Goal: Use online tool/utility: Utilize a website feature to perform a specific function

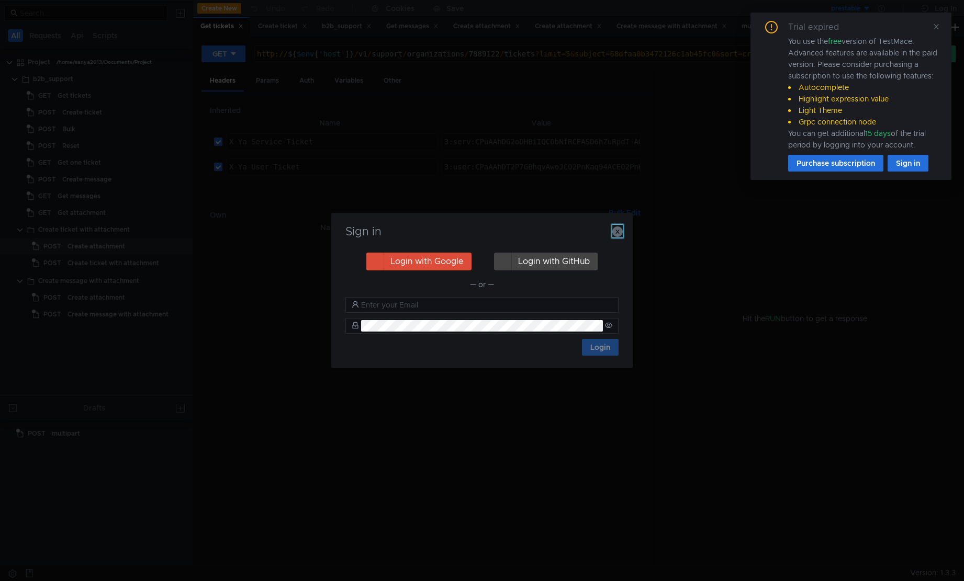
click at [617, 228] on icon "button" at bounding box center [617, 232] width 10 height 10
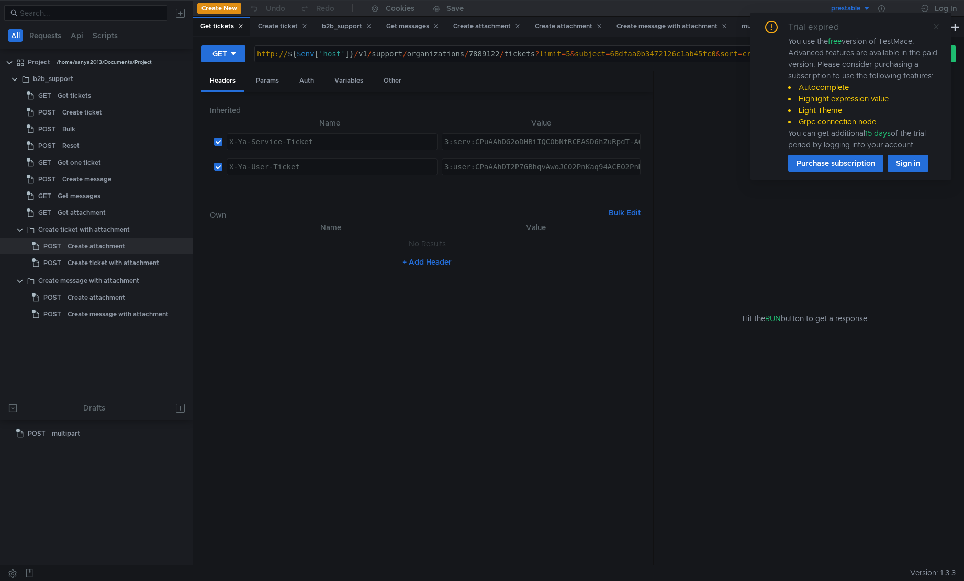
click at [935, 30] on span at bounding box center [935, 26] width 7 height 9
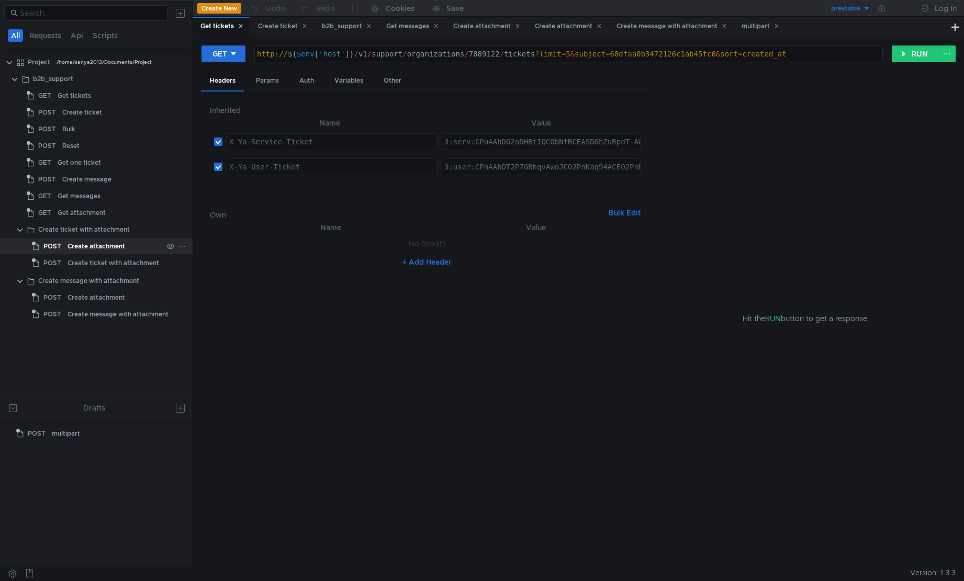
click at [83, 245] on div "Create attachment" at bounding box center [96, 247] width 58 height 16
click at [900, 51] on button "RUN" at bounding box center [914, 54] width 47 height 17
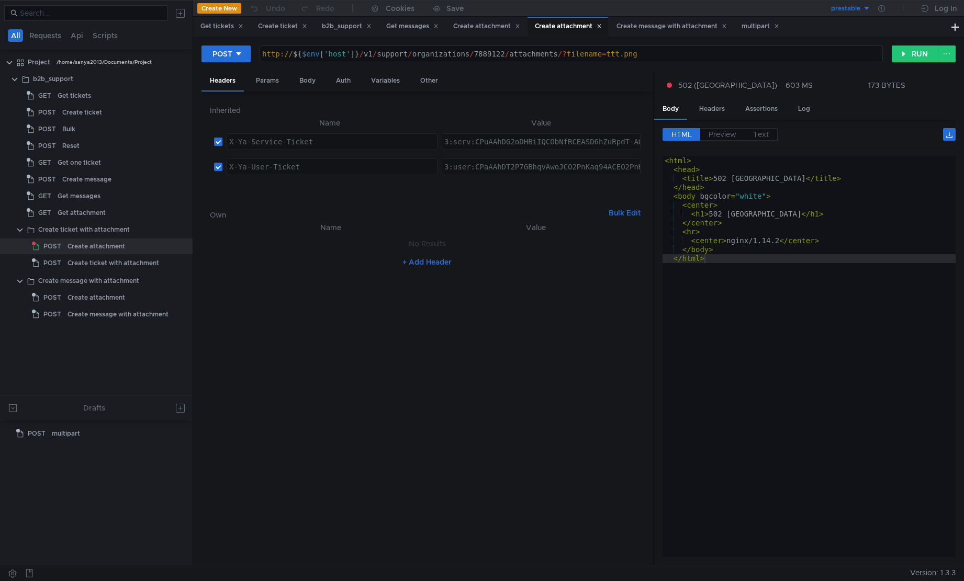
click at [862, 7] on button "prestable" at bounding box center [834, 8] width 73 height 17
click at [827, 67] on li "testing" at bounding box center [834, 63] width 73 height 17
click at [901, 54] on button "RUN" at bounding box center [914, 54] width 47 height 17
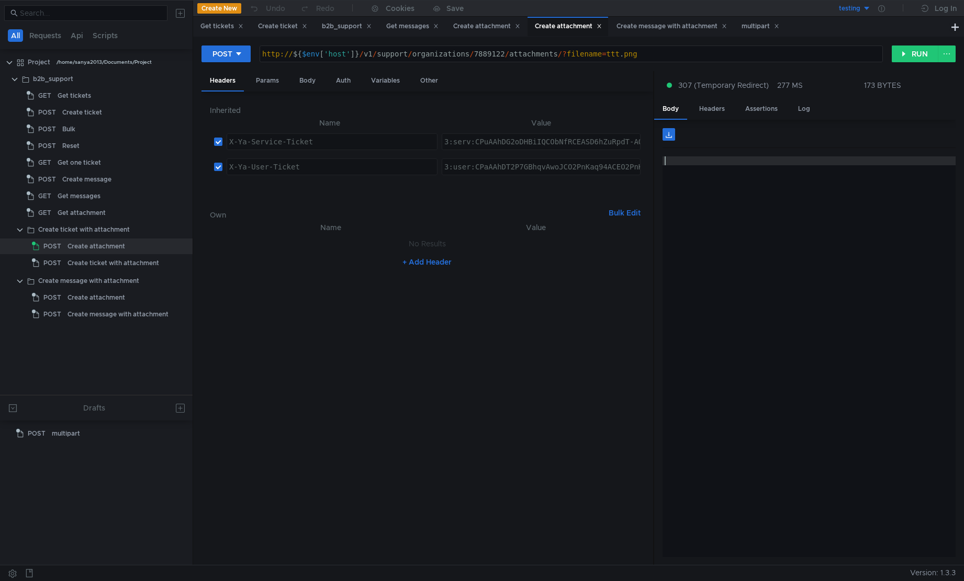
click at [800, 177] on div at bounding box center [808, 365] width 293 height 419
click at [562, 53] on div "http:// ${ $env [ 'host' ] } / v1 / support / organizations / 7889122 / attachm…" at bounding box center [571, 63] width 622 height 27
click at [679, 82] on span "307 (Temporary Redirect)" at bounding box center [723, 86] width 91 height 12
click at [815, 118] on div at bounding box center [482, 290] width 964 height 581
click at [827, 107] on div "Body Headers Assertions Log" at bounding box center [804, 109] width 301 height 20
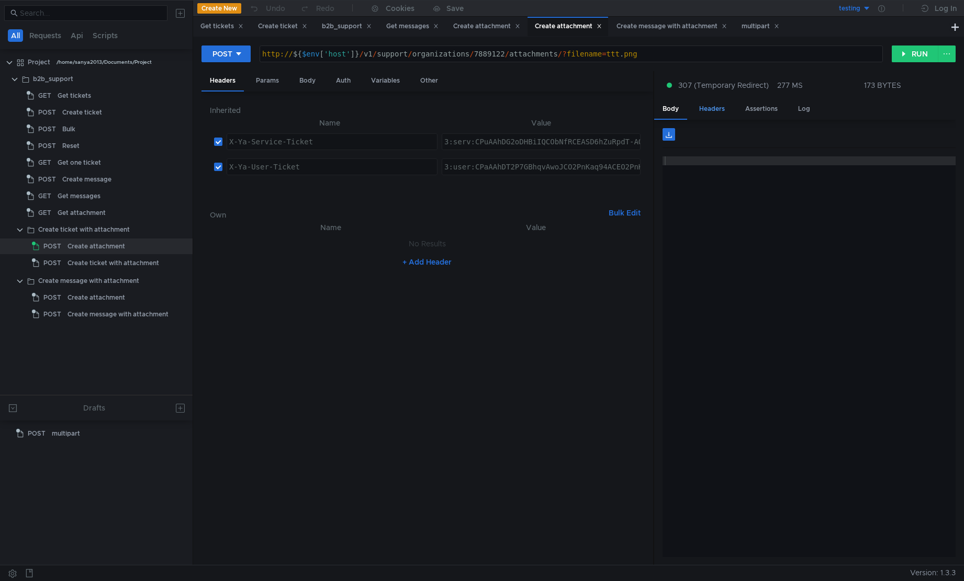
click at [711, 110] on div "Headers" at bounding box center [712, 108] width 42 height 19
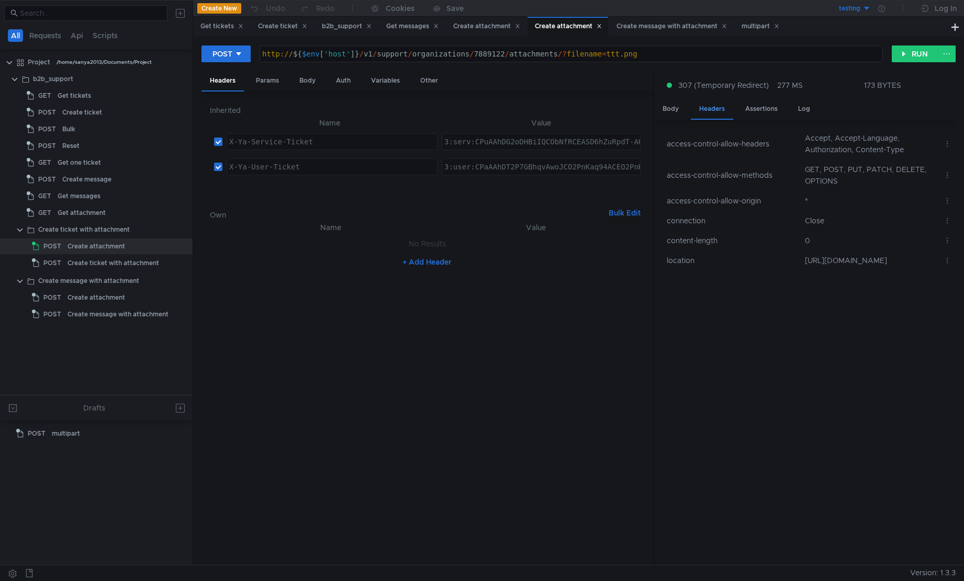
click at [711, 110] on div "Headers" at bounding box center [712, 109] width 42 height 20
click at [280, 53] on div "http:// ${ $env [ 'host' ] } / v1 / support / organizations / 7889122 / attachm…" at bounding box center [571, 63] width 622 height 27
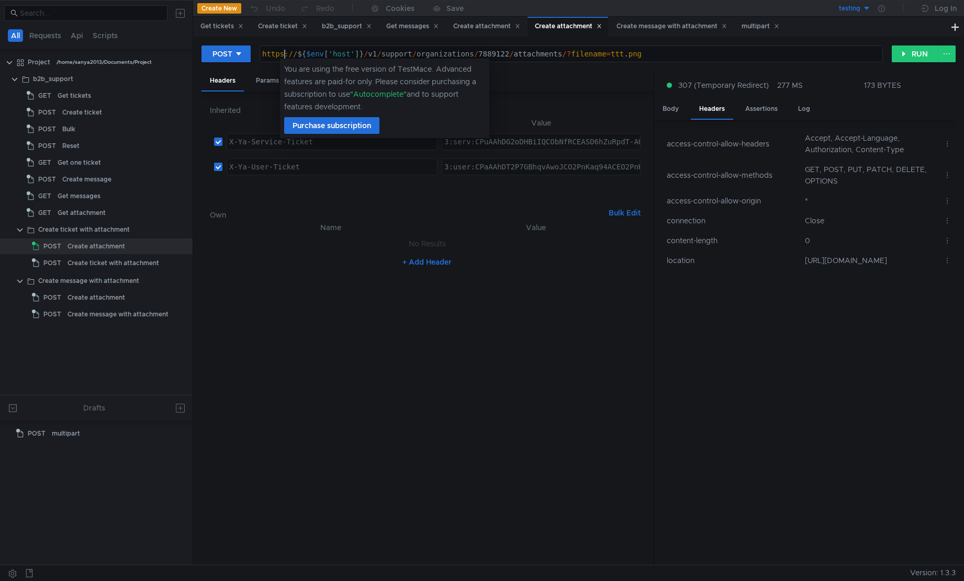
scroll to position [0, 1]
click at [919, 47] on button "RUN" at bounding box center [914, 54] width 47 height 17
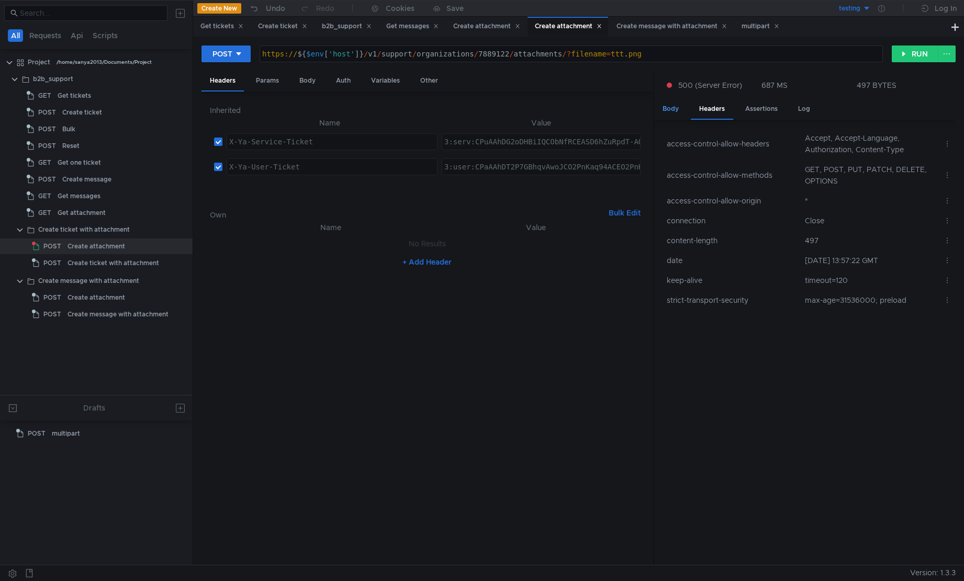
click at [671, 105] on div "Body" at bounding box center [670, 108] width 33 height 19
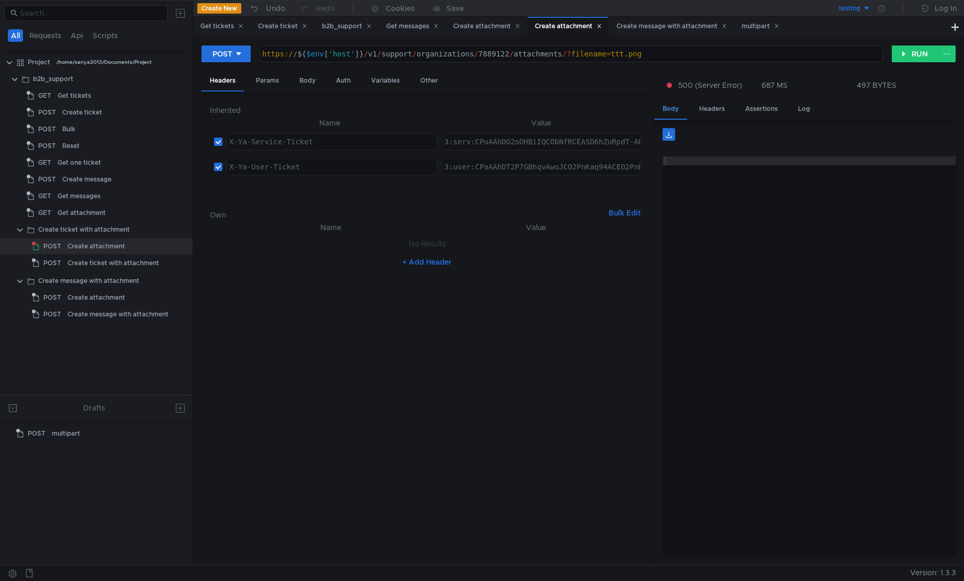
click at [671, 105] on div "Body" at bounding box center [670, 109] width 33 height 20
click at [919, 46] on button "RUN" at bounding box center [914, 54] width 47 height 17
click at [720, 104] on div "Headers" at bounding box center [712, 108] width 42 height 19
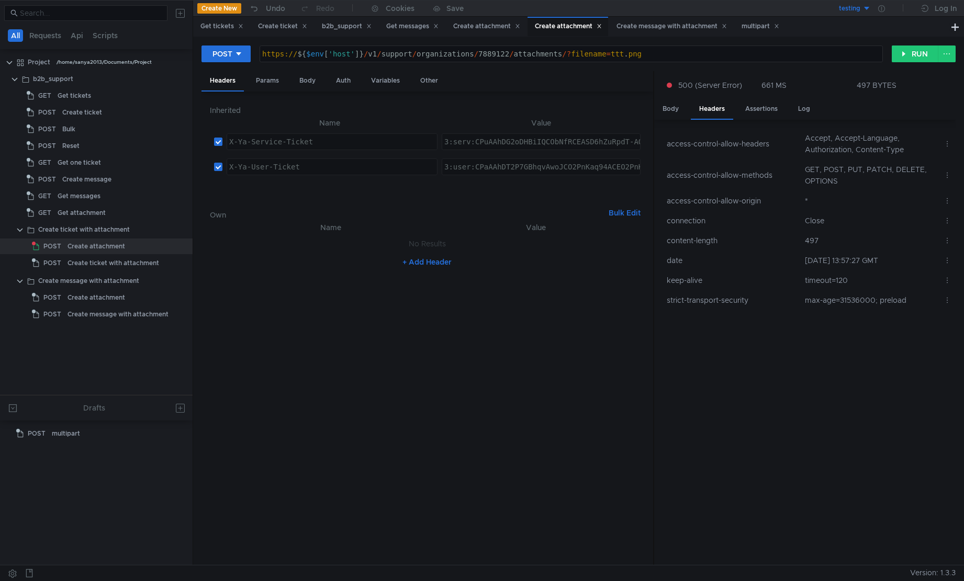
click at [283, 54] on div "https:// ${ $env [ 'host' ] } / v1 / support / organizations / 7889122 / attach…" at bounding box center [571, 63] width 622 height 27
type textarea "http://${$env['host']}/v1/support/organizations/7889122/attachments/?filename=t…"
click at [904, 52] on button "RUN" at bounding box center [914, 54] width 47 height 17
click at [106, 98] on div "Get tickets" at bounding box center [110, 96] width 105 height 16
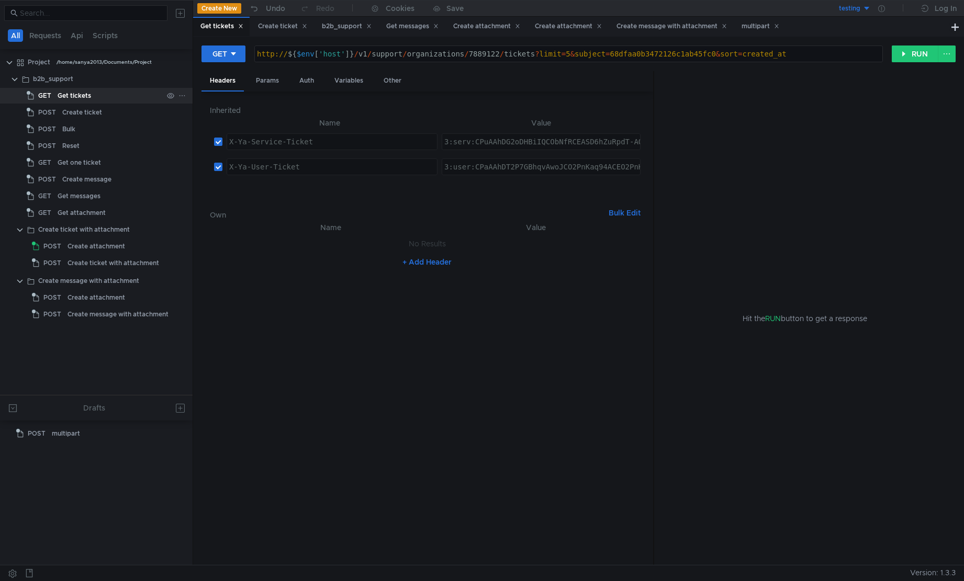
click at [106, 98] on div "Get tickets" at bounding box center [110, 96] width 105 height 16
click at [900, 53] on button "RUN" at bounding box center [914, 54] width 47 height 17
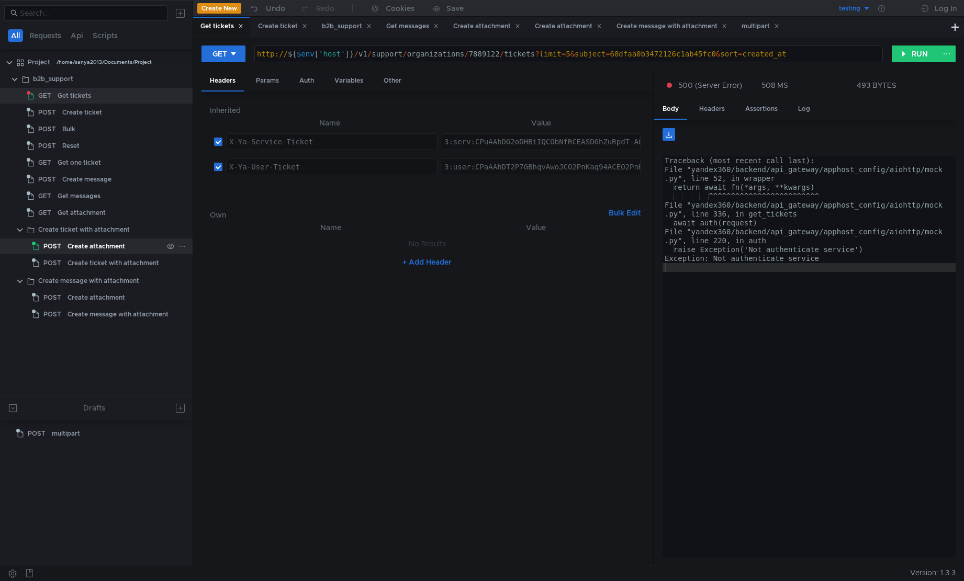
click at [77, 247] on div "Create attachment" at bounding box center [96, 247] width 58 height 16
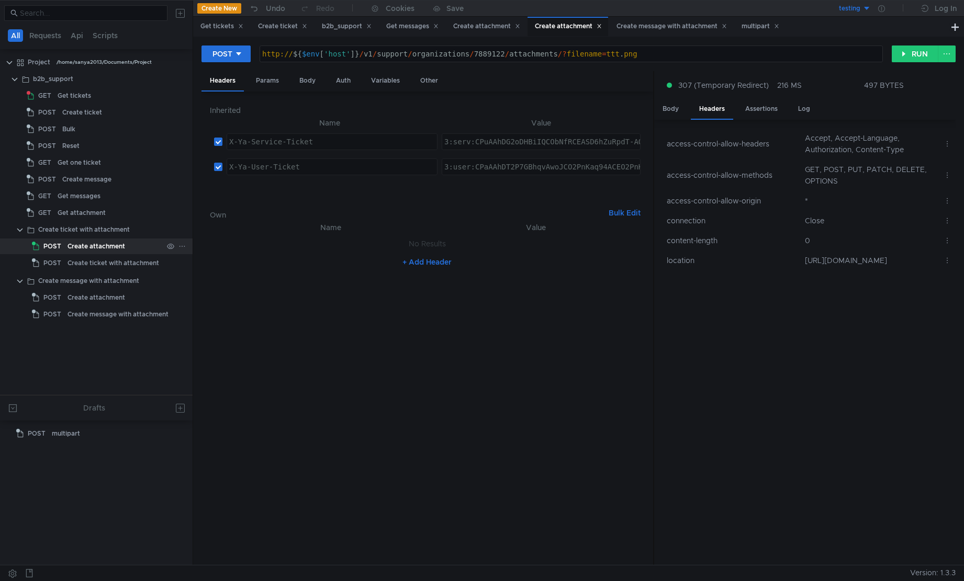
click at [77, 247] on div "Create attachment" at bounding box center [96, 247] width 58 height 16
click at [910, 55] on button "RUN" at bounding box center [914, 54] width 47 height 17
click at [81, 91] on div "Get tickets" at bounding box center [74, 96] width 33 height 16
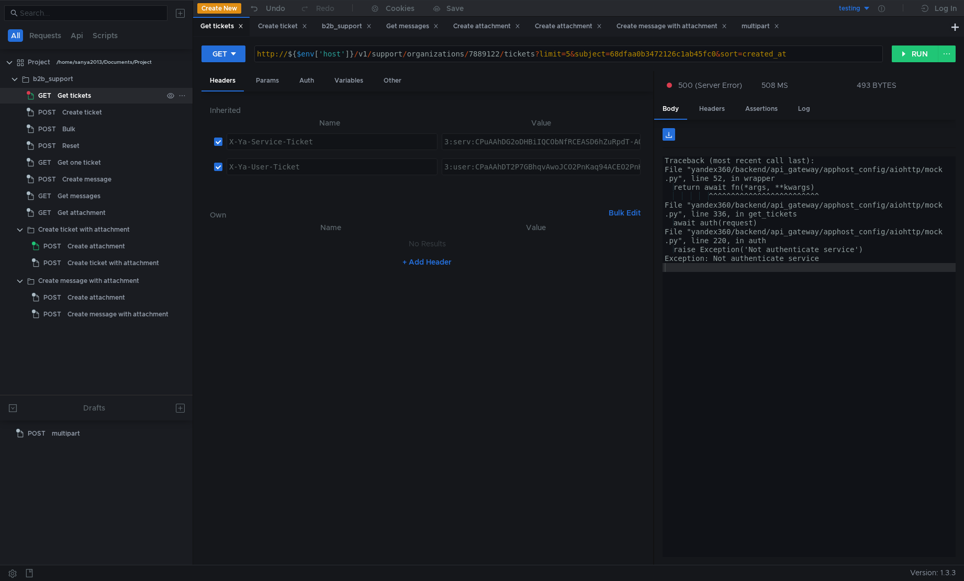
click at [81, 91] on div "Get tickets" at bounding box center [74, 96] width 33 height 16
click at [897, 58] on button "RUN" at bounding box center [914, 54] width 47 height 17
click at [798, 109] on div "Log" at bounding box center [803, 108] width 29 height 19
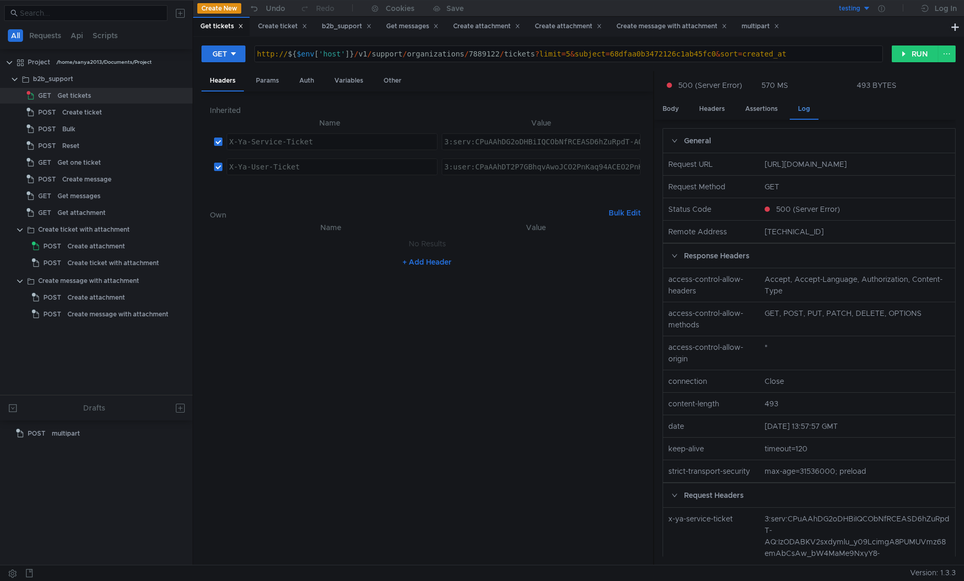
click at [799, 109] on div "Log" at bounding box center [803, 109] width 29 height 20
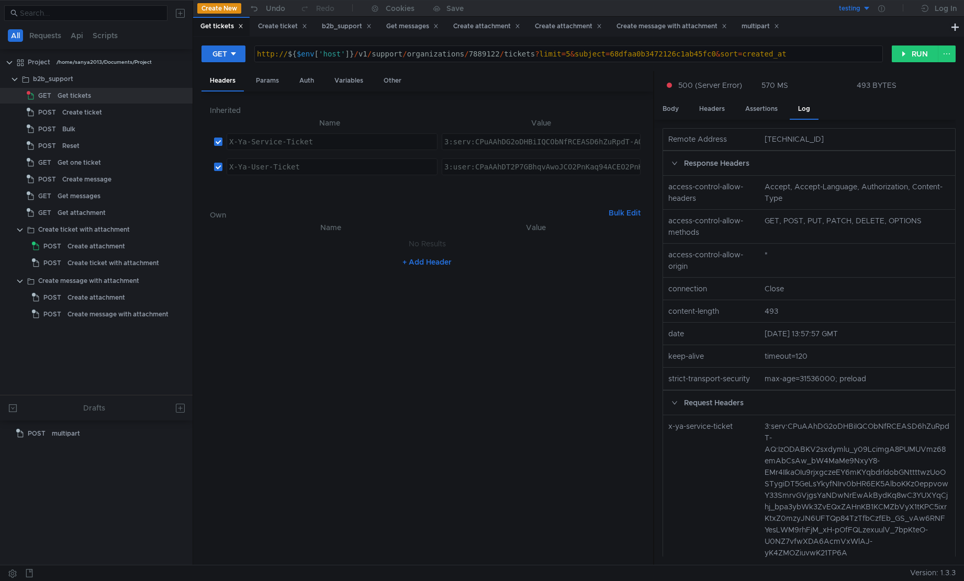
scroll to position [0, 0]
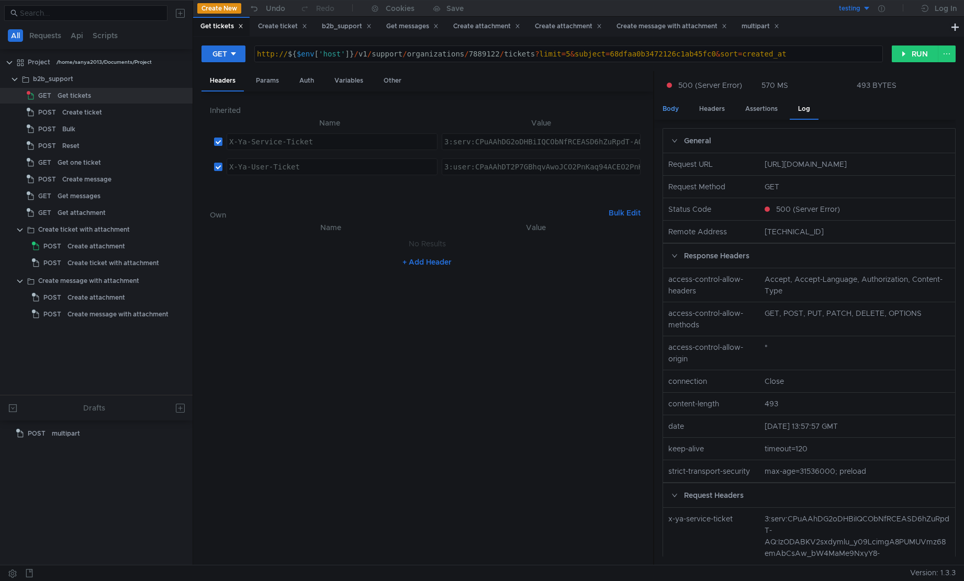
click at [669, 107] on div "Body" at bounding box center [670, 108] width 33 height 19
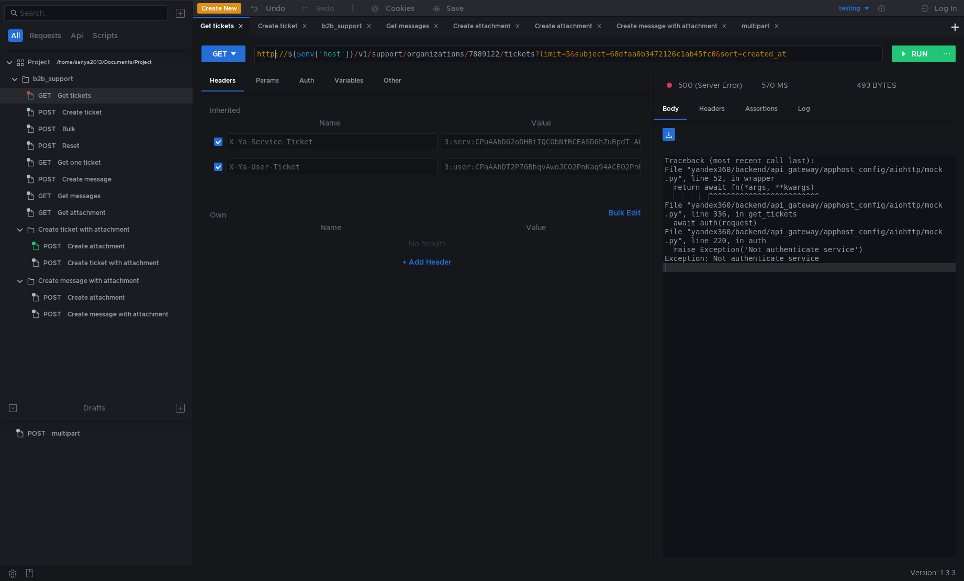
click at [273, 57] on div "http:// ${ $env [ 'host' ] } / v1 / support / organizations / 7889122 / tickets…" at bounding box center [568, 63] width 627 height 27
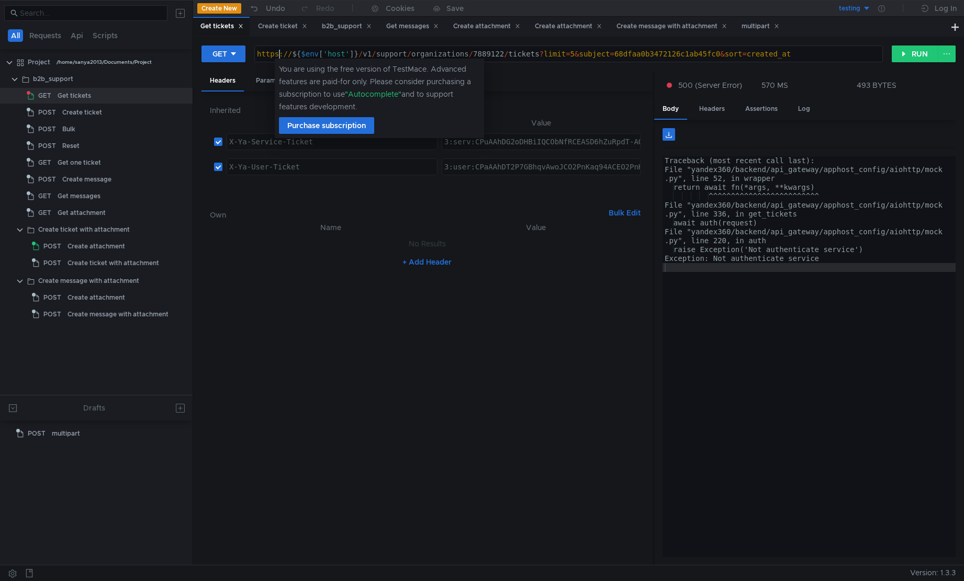
scroll to position [0, 1]
type textarea "https://${$env['host']}/v1/support/organizations/7889122/tickets?limit=5&subjec…"
click at [907, 53] on button "RUN" at bounding box center [914, 54] width 47 height 17
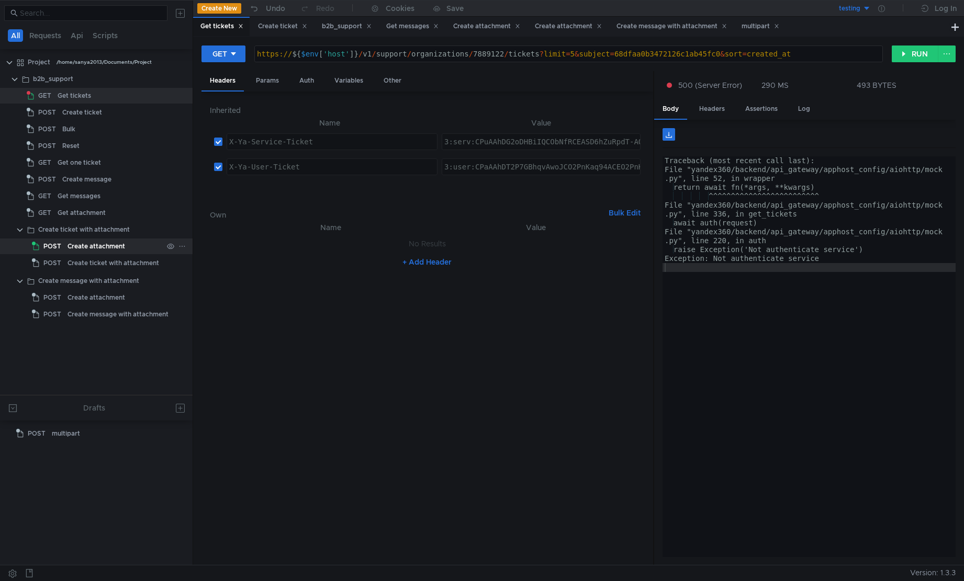
click at [114, 252] on div "Create attachment" at bounding box center [96, 247] width 58 height 16
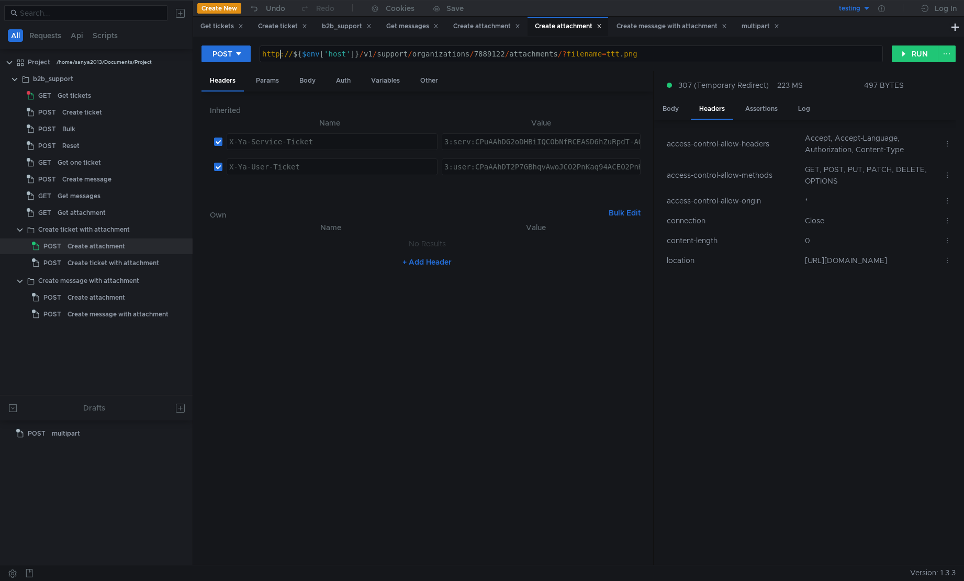
click at [281, 52] on div "http:// ${ $env [ 'host' ] } / v1 / support / organizations / 7889122 / attachm…" at bounding box center [571, 63] width 622 height 27
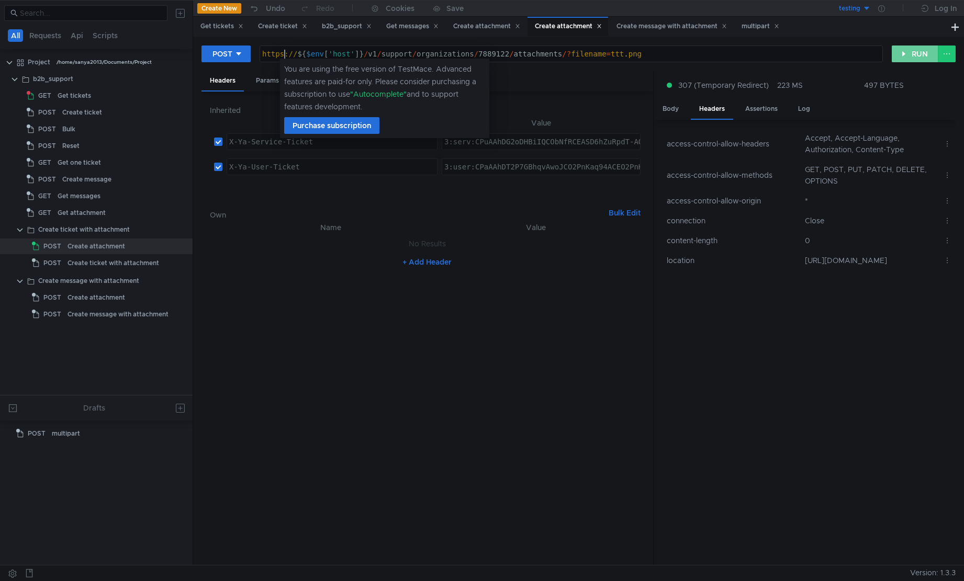
type textarea "https://${$env['host']}/v1/support/organizations/7889122/attachments/?filename=…"
click at [919, 55] on button "RUN" at bounding box center [914, 54] width 47 height 17
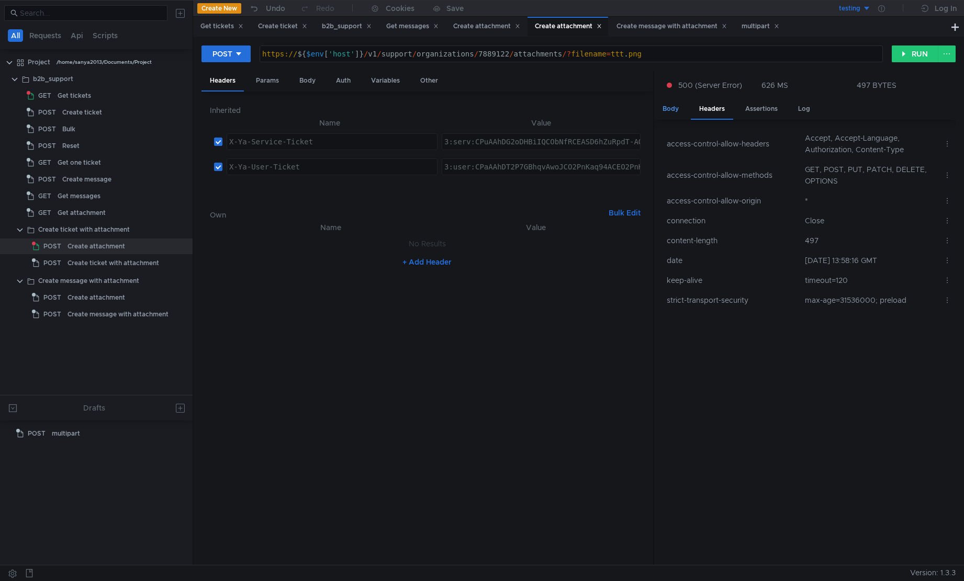
click at [671, 115] on div "Body" at bounding box center [670, 108] width 33 height 19
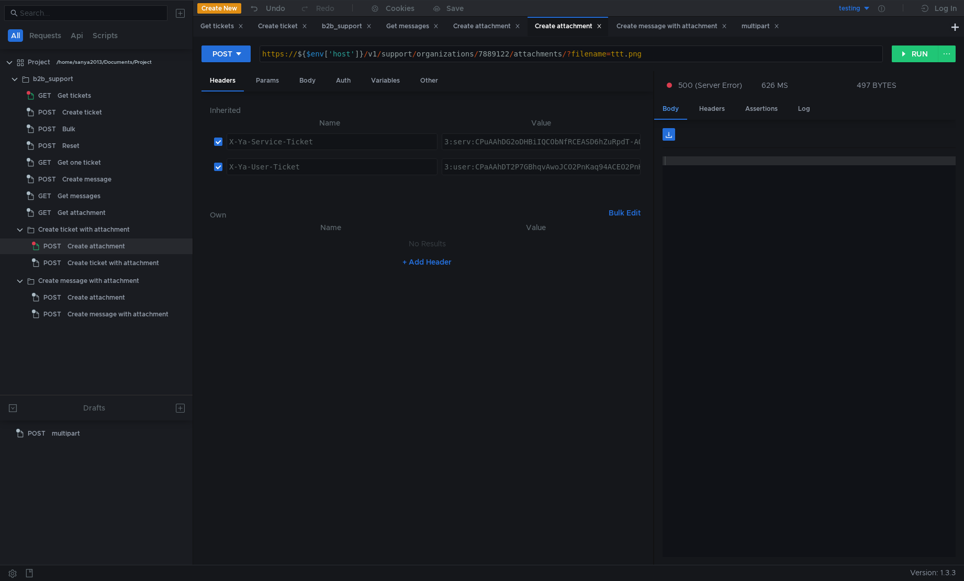
click at [671, 115] on div "Body" at bounding box center [670, 109] width 33 height 20
click at [683, 165] on div at bounding box center [808, 365] width 293 height 419
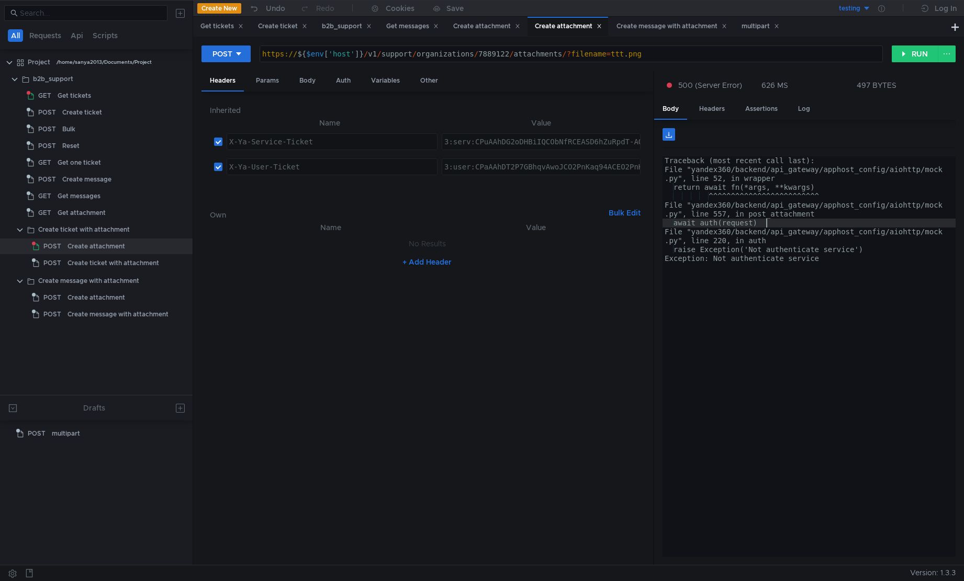
click at [781, 229] on div "Traceback (most recent call last): File "yandex360/backend/api_gateway/apphost_…" at bounding box center [808, 365] width 293 height 419
type textarea "await auth(request) File "yandex360/backend/api_gateway/apphost_config/aiohttp/…"
click at [784, 265] on div "Traceback (most recent call last): File "yandex360/backend/api_gateway/apphost_…" at bounding box center [808, 365] width 293 height 419
click at [568, 54] on div "https:// ${ $env [ 'host' ] } / v1 / support / organizations / 7889122 / attach…" at bounding box center [571, 63] width 622 height 27
type textarea "https://${$env['host']}/v1/support/organizations/7889122/attachments?filename=t…"
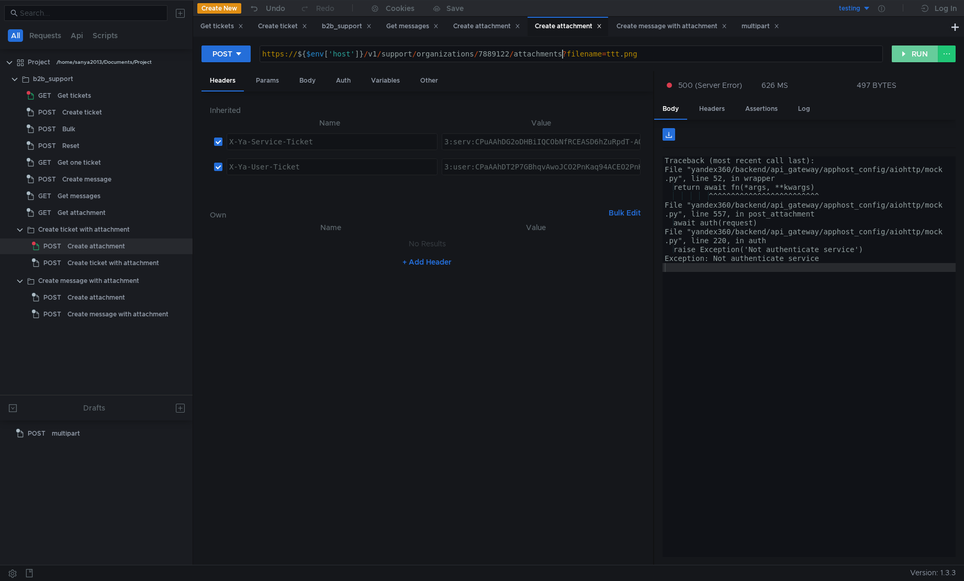
click at [914, 57] on button "RUN" at bounding box center [914, 54] width 47 height 17
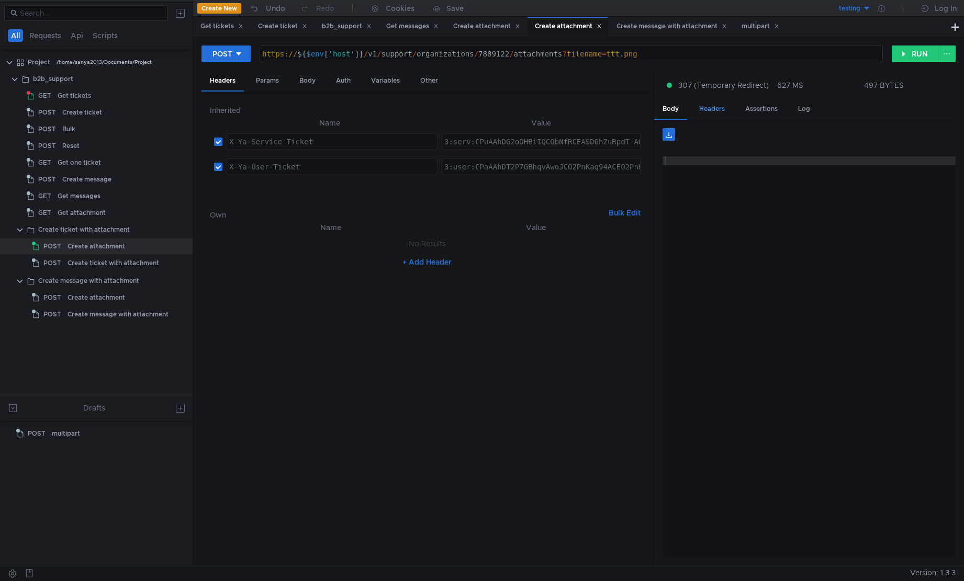
click at [713, 116] on div "Headers" at bounding box center [712, 108] width 42 height 19
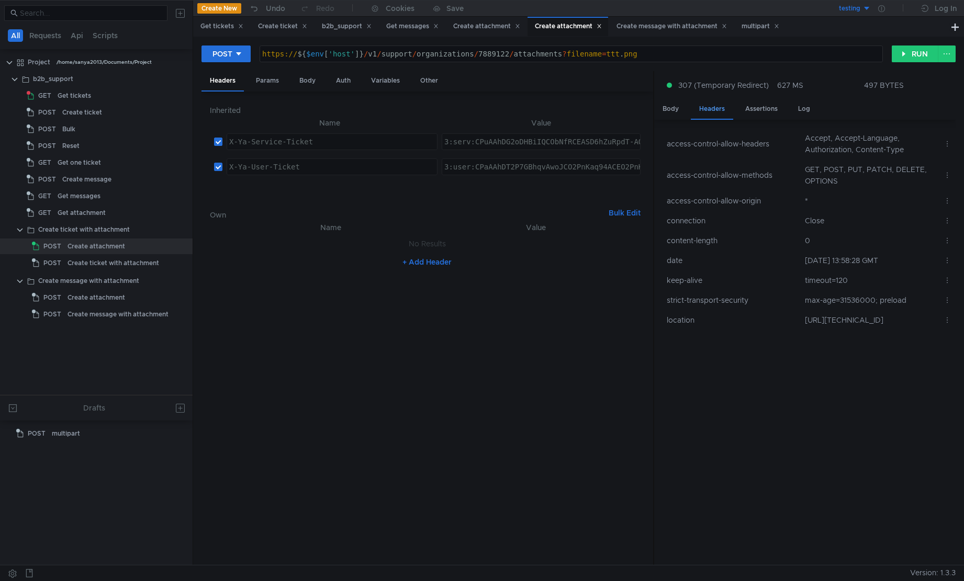
click at [713, 115] on div "Headers" at bounding box center [712, 109] width 42 height 20
